Goal: Check status: Check status

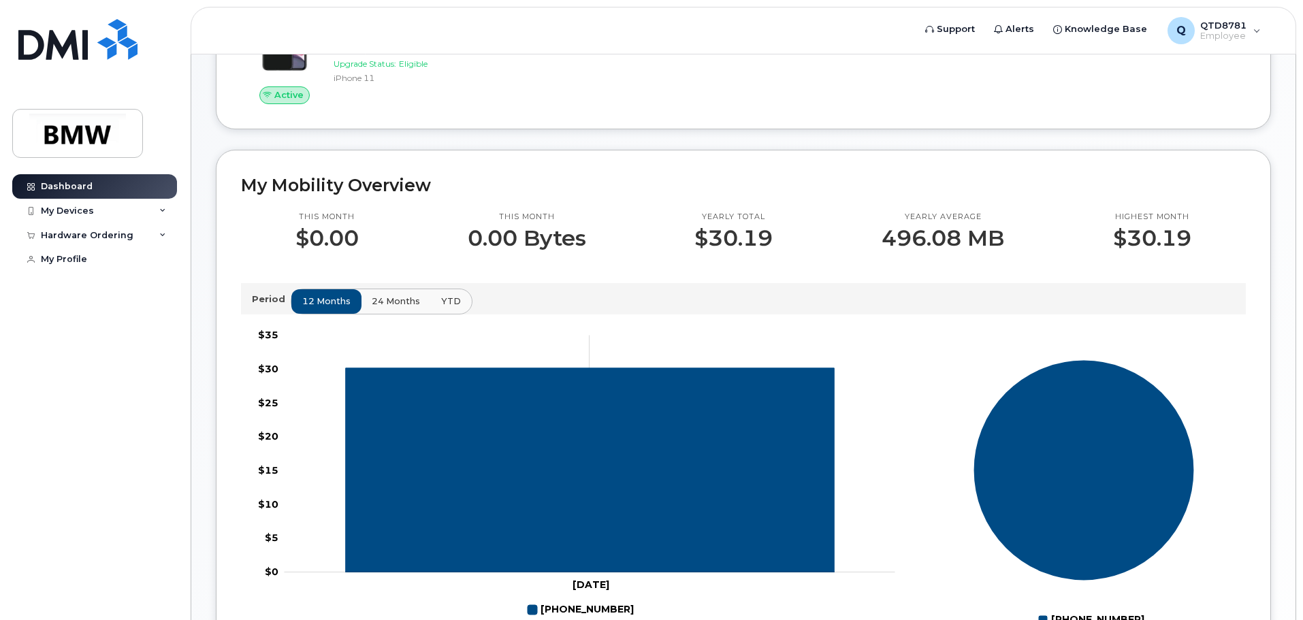
scroll to position [272, 0]
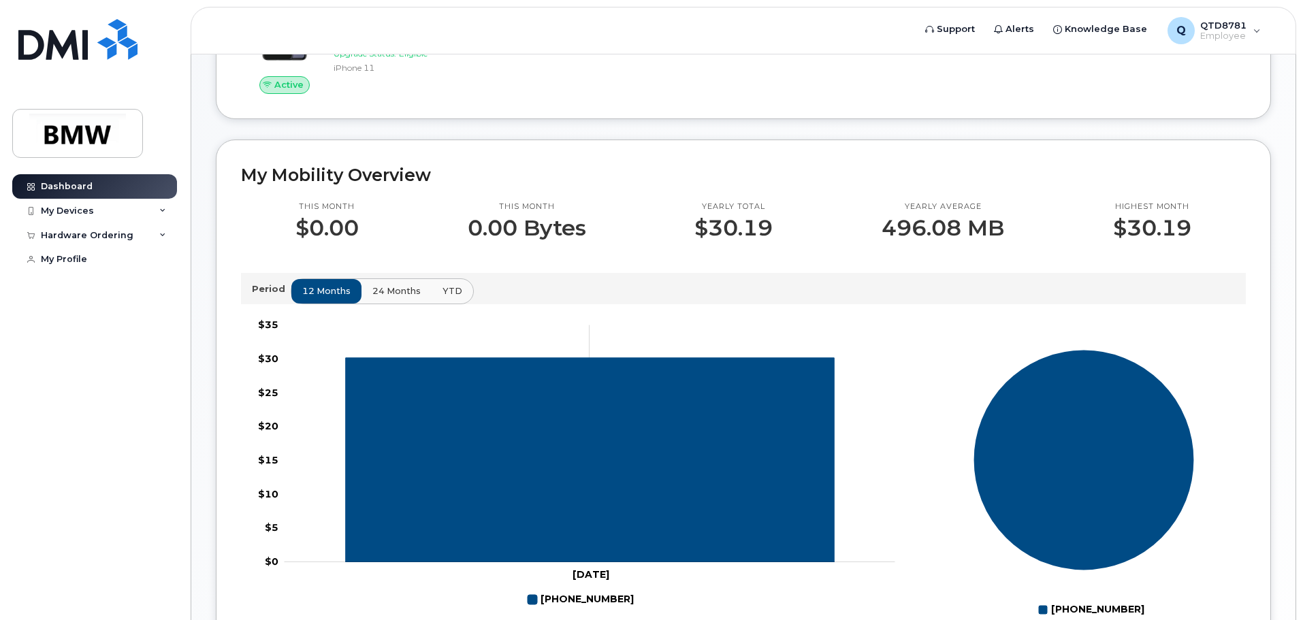
click at [400, 297] on span "24 months" at bounding box center [396, 290] width 48 height 13
click at [448, 297] on span "YTD" at bounding box center [452, 290] width 20 height 13
click at [313, 297] on span "12 months" at bounding box center [327, 290] width 48 height 13
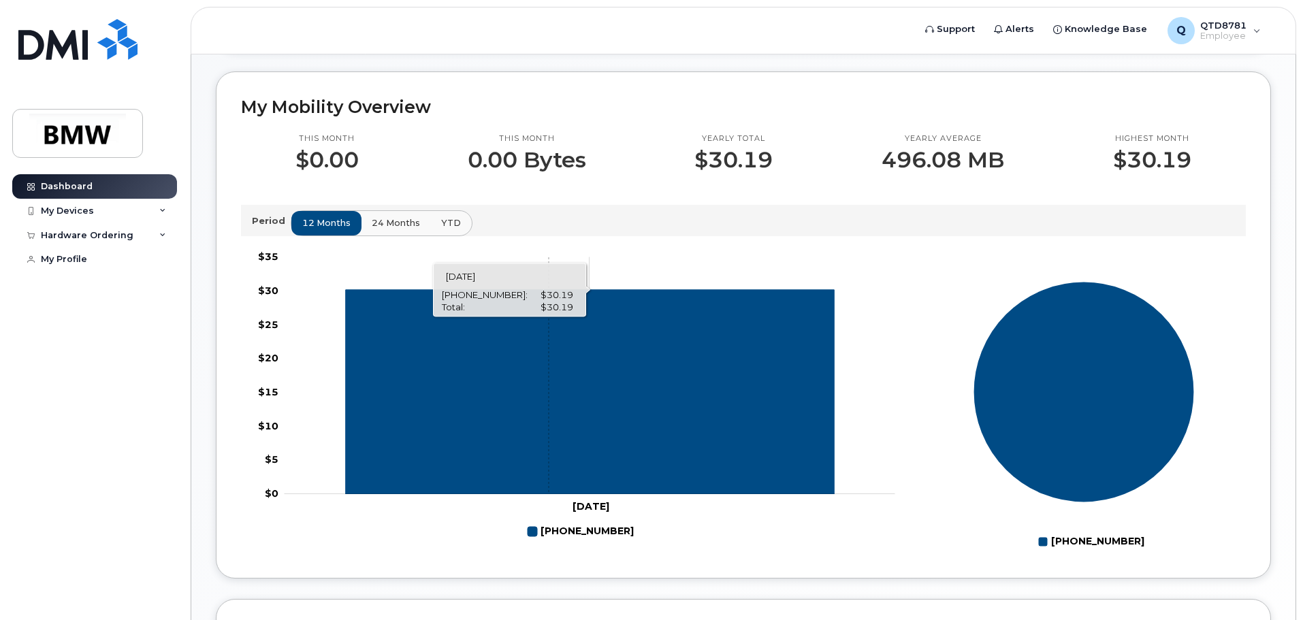
click at [548, 404] on icon "864-386-6514" at bounding box center [590, 391] width 489 height 204
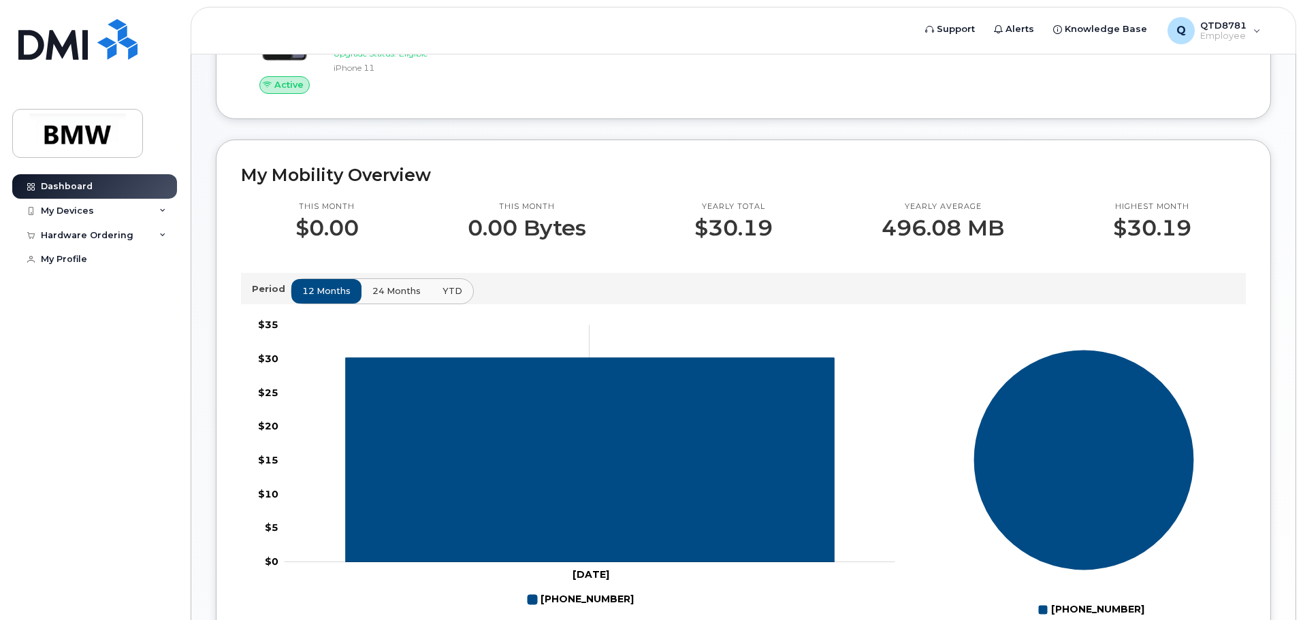
click at [395, 297] on span "24 months" at bounding box center [396, 290] width 48 height 13
click at [453, 297] on span "YTD" at bounding box center [452, 290] width 20 height 13
click at [361, 303] on button "24 months" at bounding box center [396, 291] width 71 height 24
click at [332, 297] on span "12 months" at bounding box center [327, 290] width 48 height 13
click at [73, 204] on div "My Devices" at bounding box center [94, 211] width 165 height 24
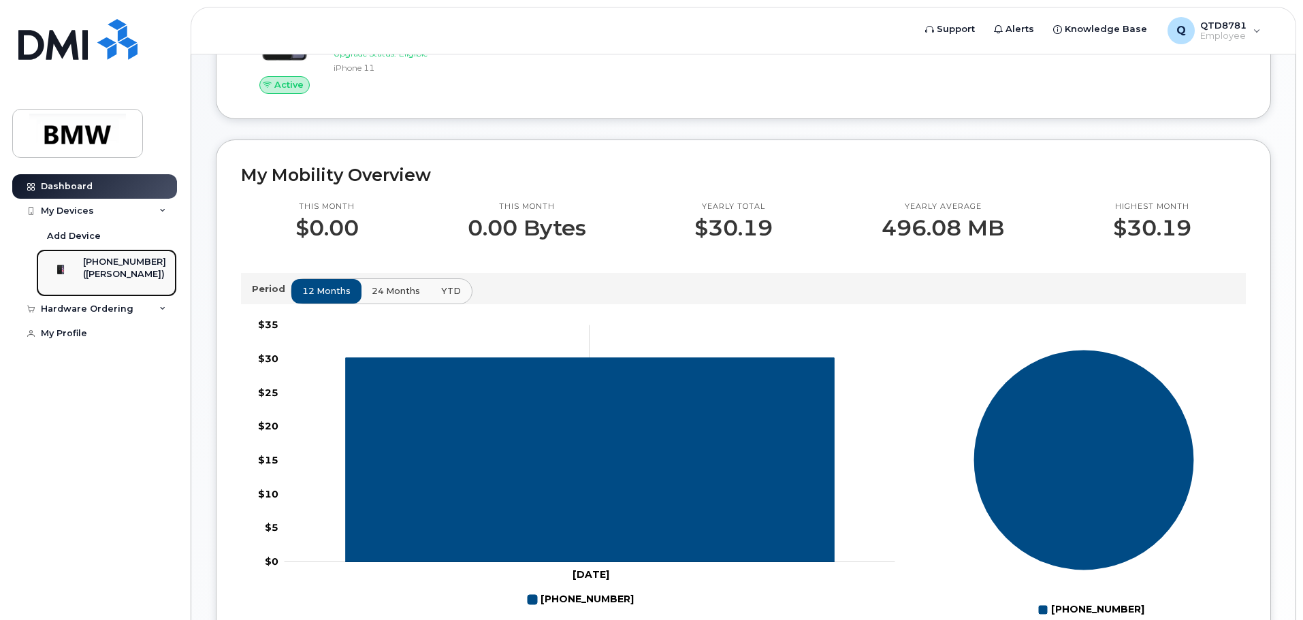
click at [108, 270] on div "([PERSON_NAME])" at bounding box center [124, 274] width 83 height 12
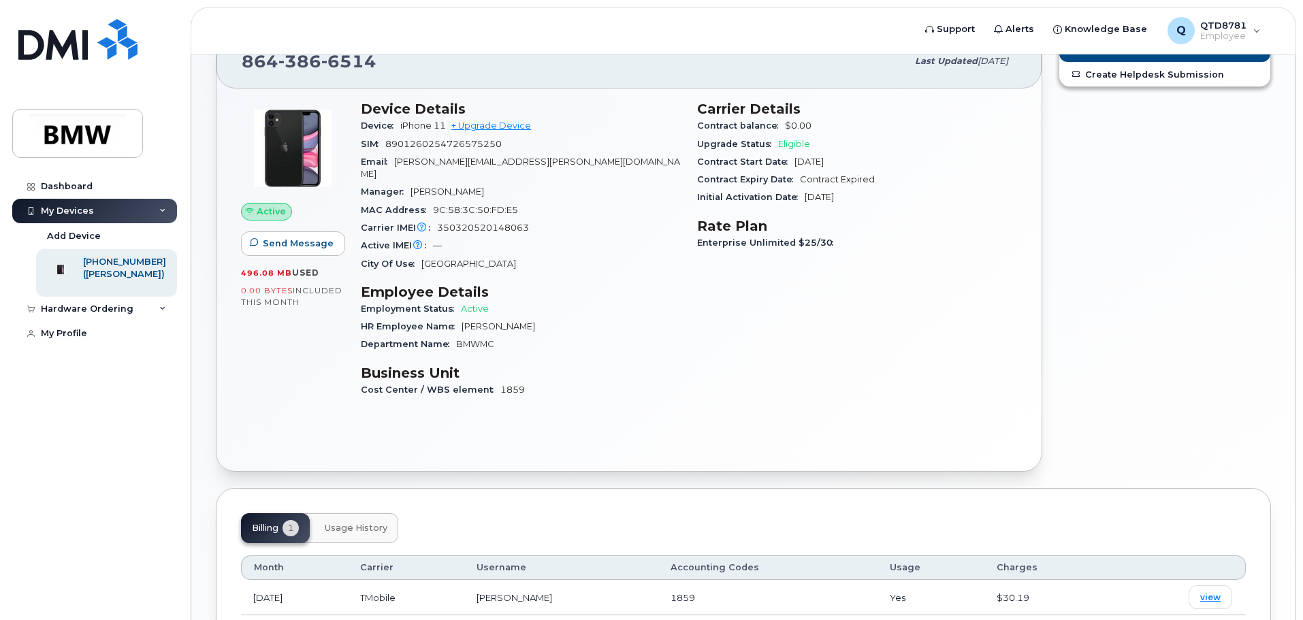
scroll to position [154, 0]
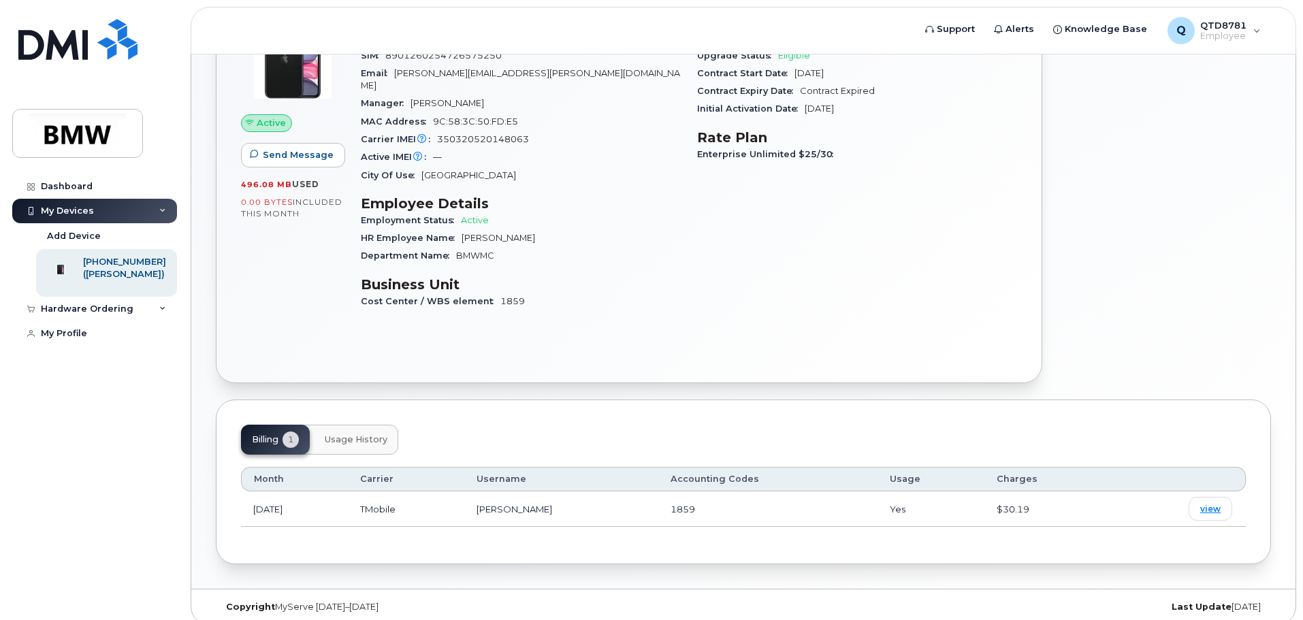
drag, startPoint x: 519, startPoint y: 287, endPoint x: 544, endPoint y: 284, distance: 24.7
click at [544, 293] on div "Cost Center / WBS element 1859" at bounding box center [521, 302] width 320 height 18
click at [1223, 497] on link "view" at bounding box center [1210, 509] width 44 height 24
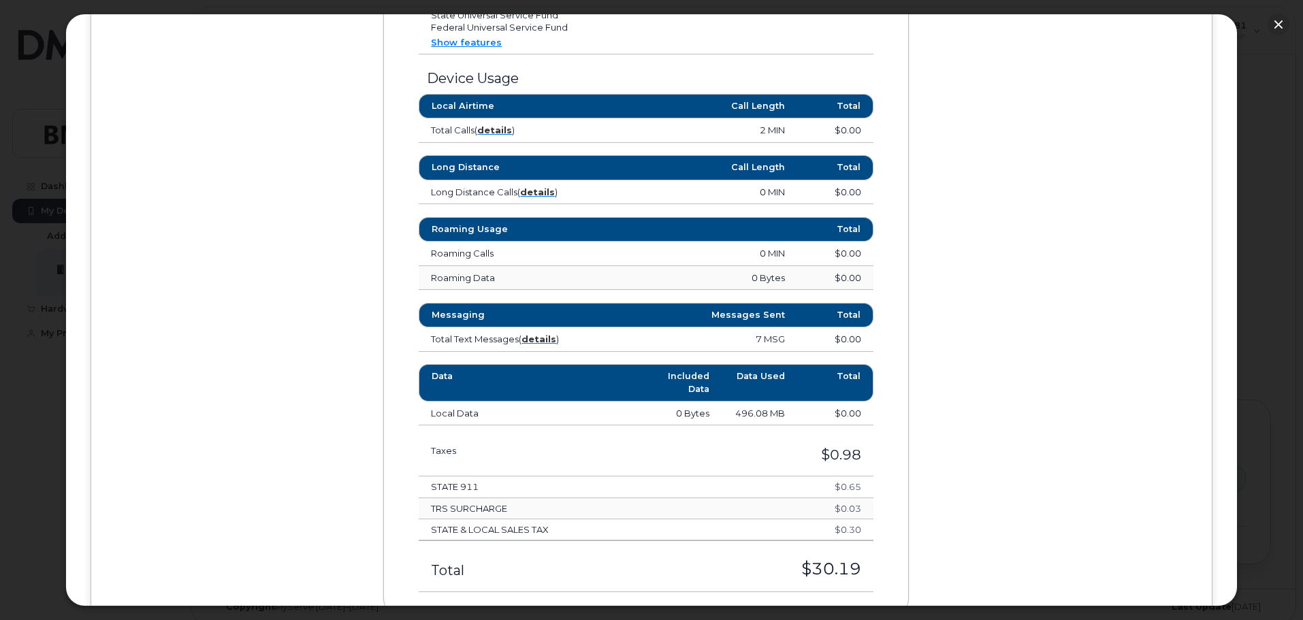
scroll to position [769, 0]
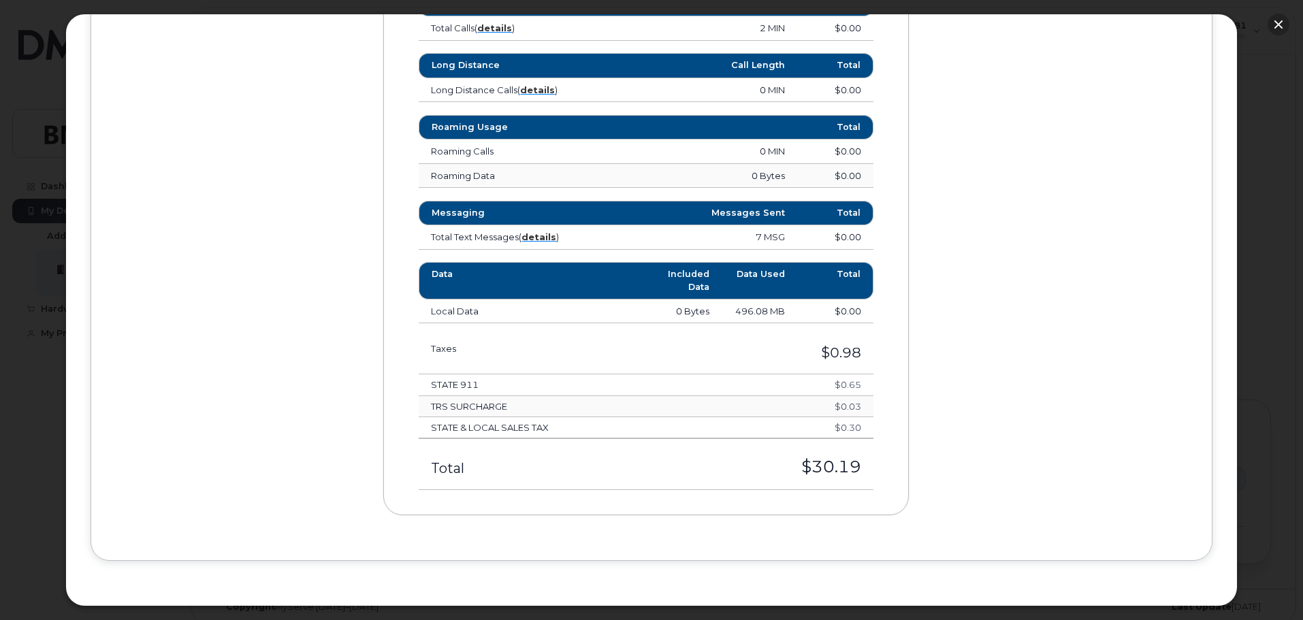
click at [1275, 25] on button "button" at bounding box center [1278, 25] width 22 height 22
